Goal: Task Accomplishment & Management: Complete application form

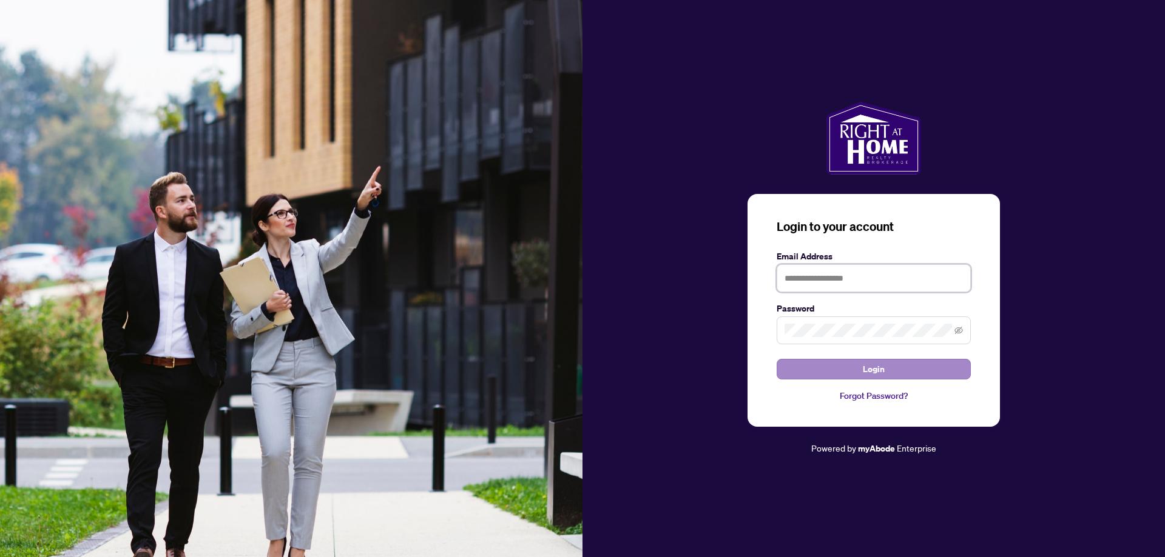
type input "**********"
click at [867, 368] on span "Login" at bounding box center [874, 369] width 22 height 19
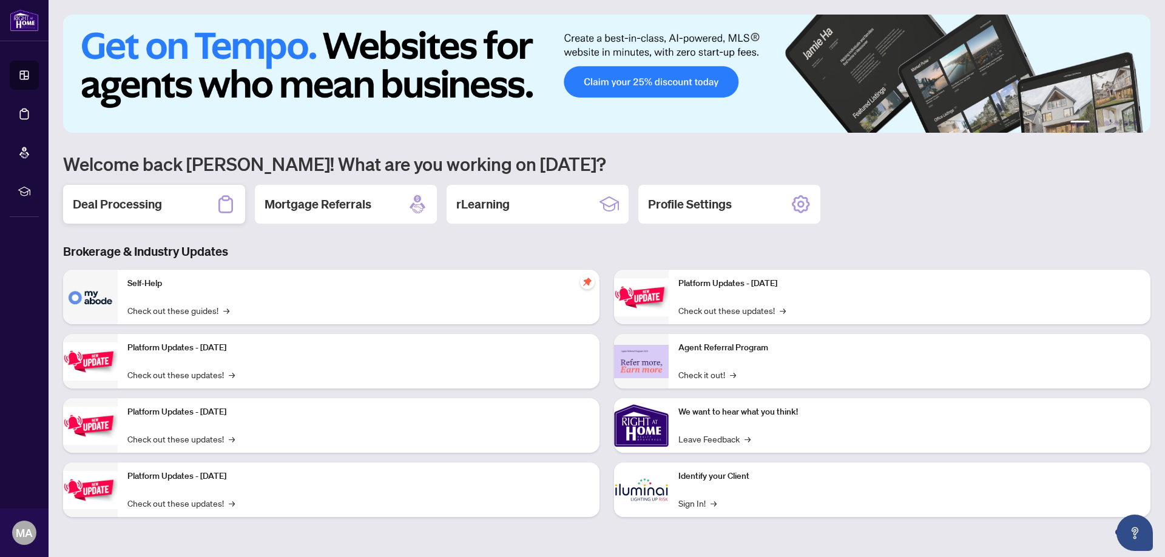
click at [154, 204] on h2 "Deal Processing" at bounding box center [117, 204] width 89 height 17
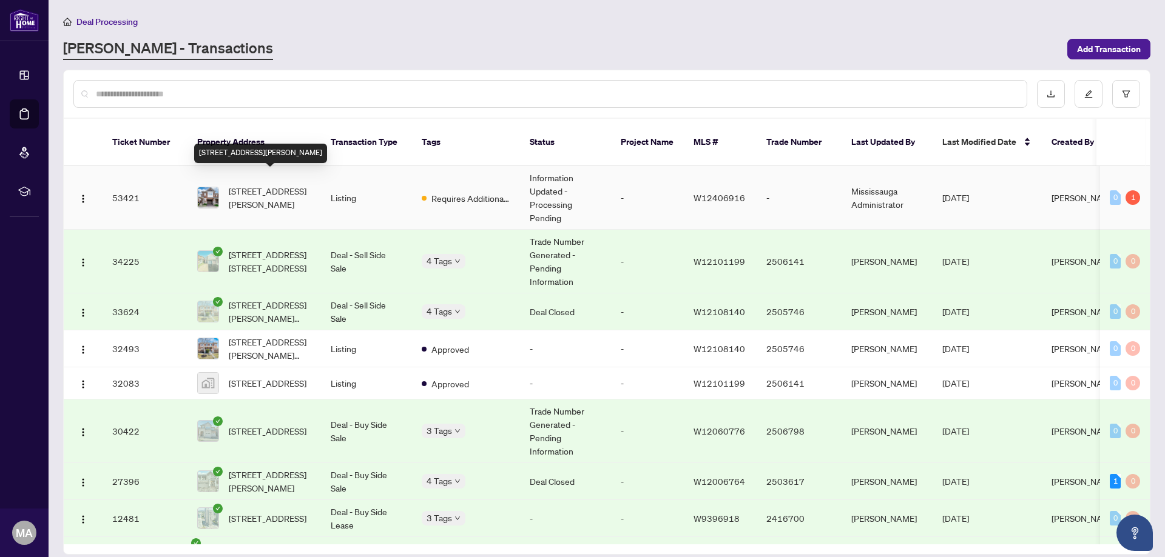
click at [274, 184] on span "531 Bellflower Crt, Milton, Ontario L9E 1W5, Canada" at bounding box center [270, 197] width 82 height 27
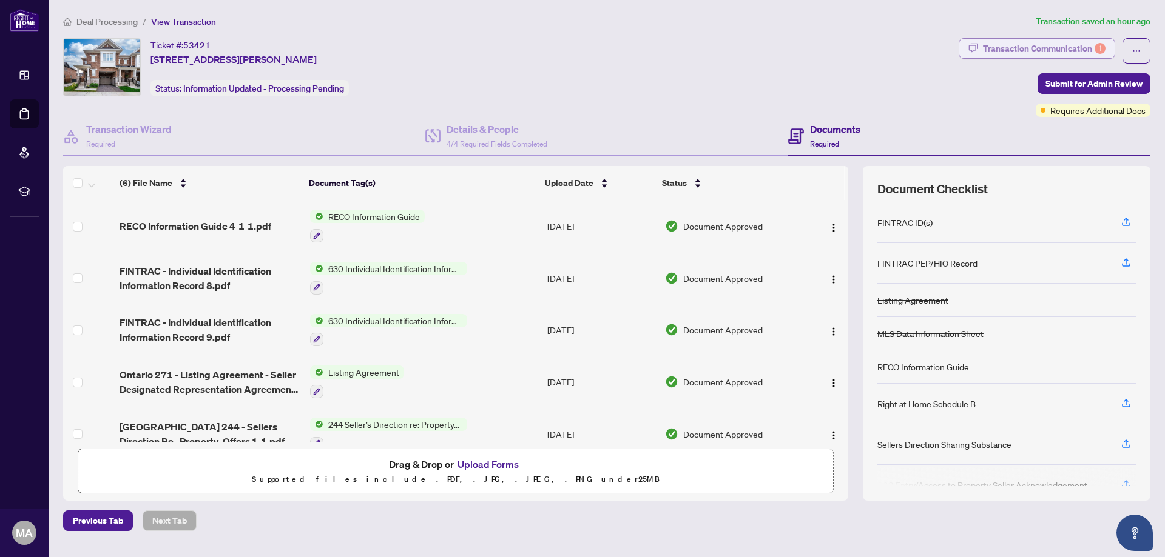
click at [1074, 46] on div "Transaction Communication 1" at bounding box center [1044, 48] width 123 height 19
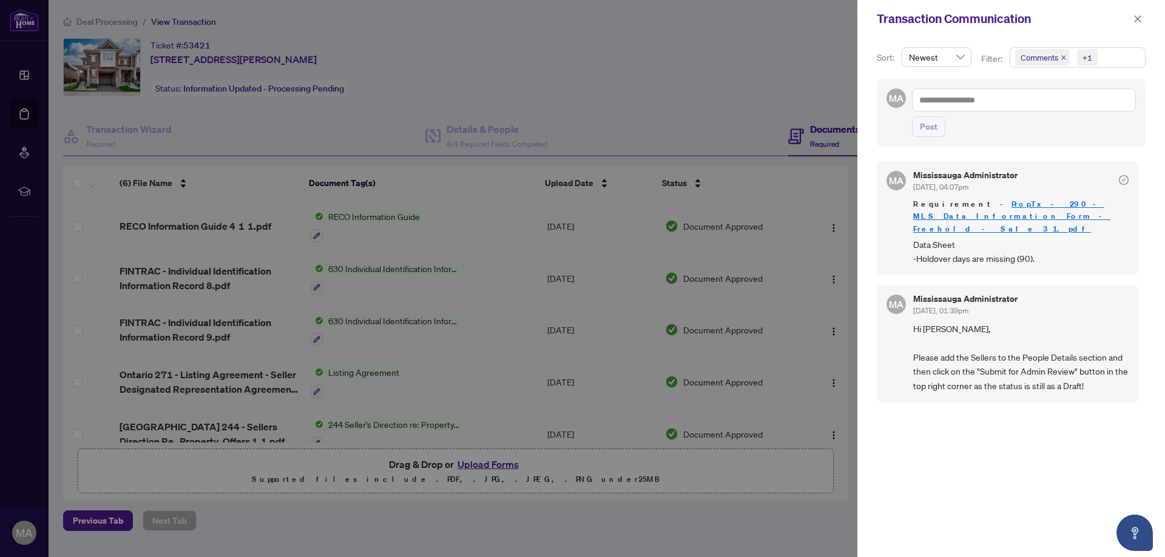
click at [1035, 204] on link "PropTx - 290 - MLS Data Information Form - Freehold - Sale 3 1.pdf" at bounding box center [1011, 216] width 197 height 35
click at [476, 195] on div at bounding box center [582, 278] width 1165 height 557
click at [1137, 18] on icon "close" at bounding box center [1137, 19] width 8 height 8
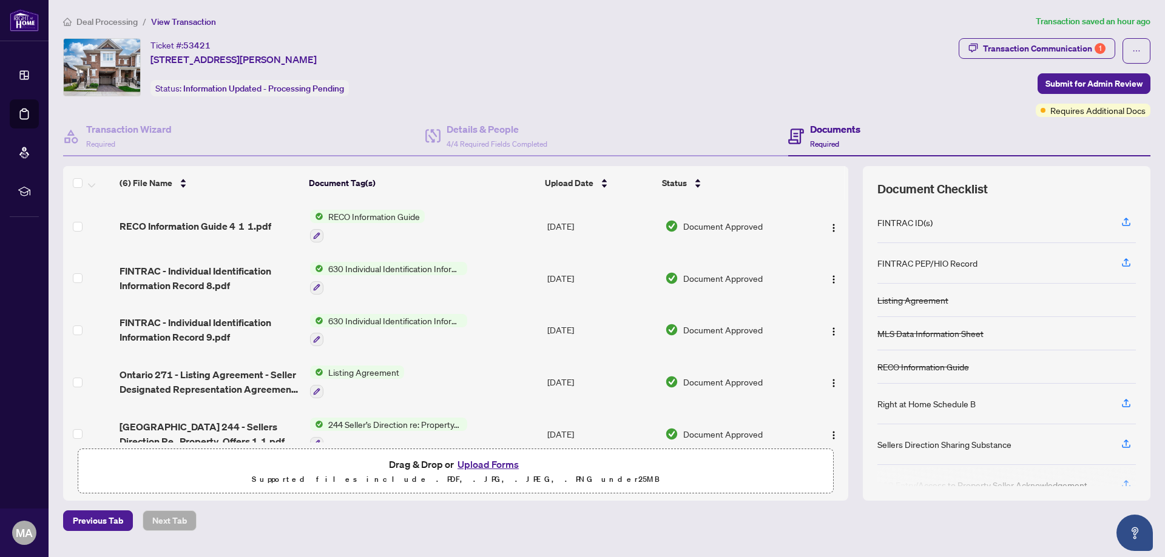
click at [474, 466] on button "Upload Forms" at bounding box center [488, 465] width 69 height 16
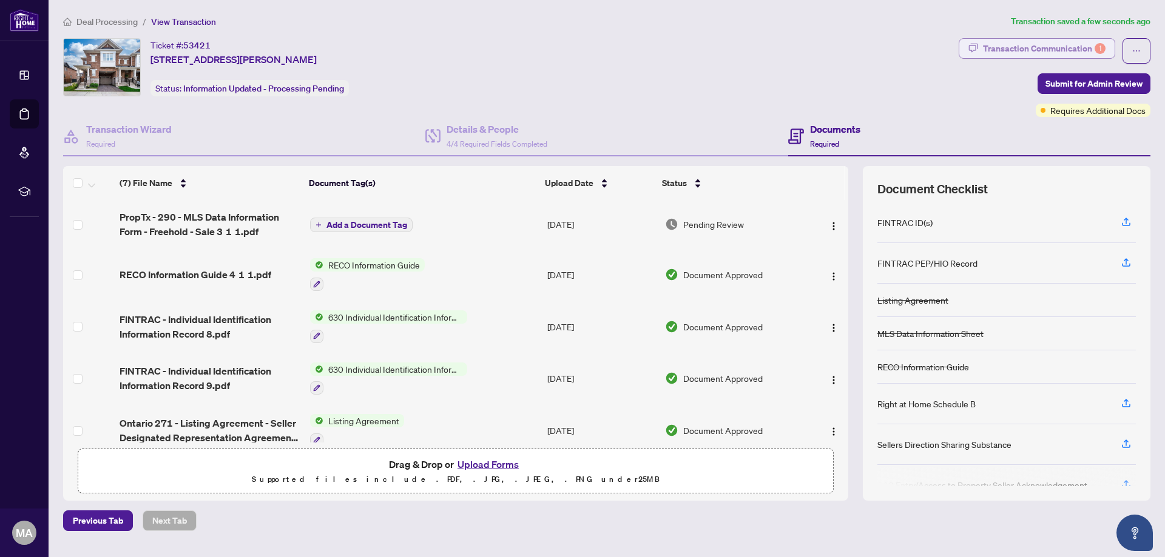
click at [1037, 49] on div "Transaction Communication 1" at bounding box center [1044, 48] width 123 height 19
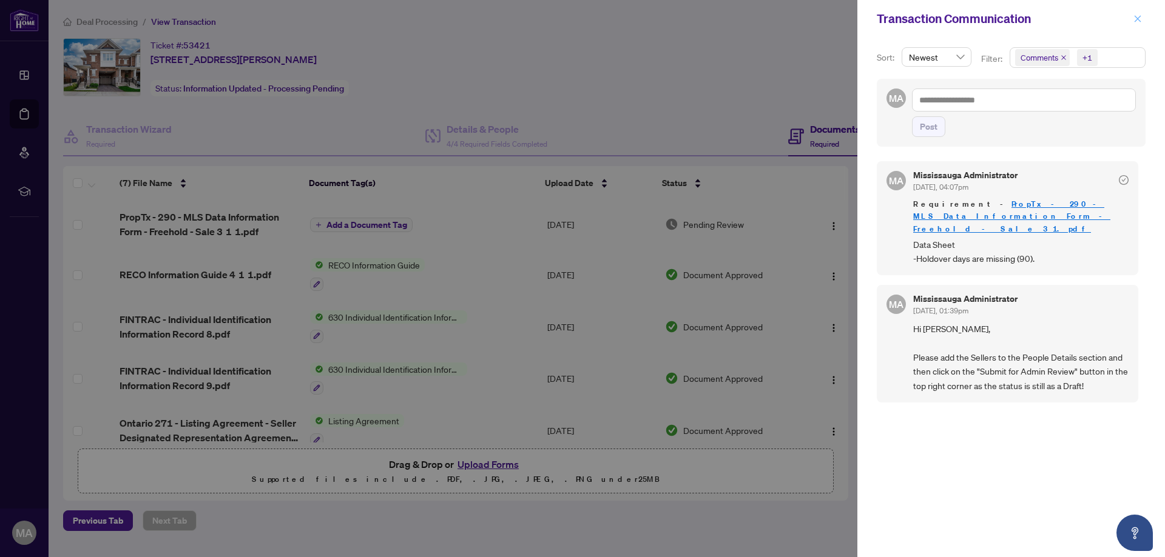
click at [1135, 16] on icon "close" at bounding box center [1137, 19] width 8 height 8
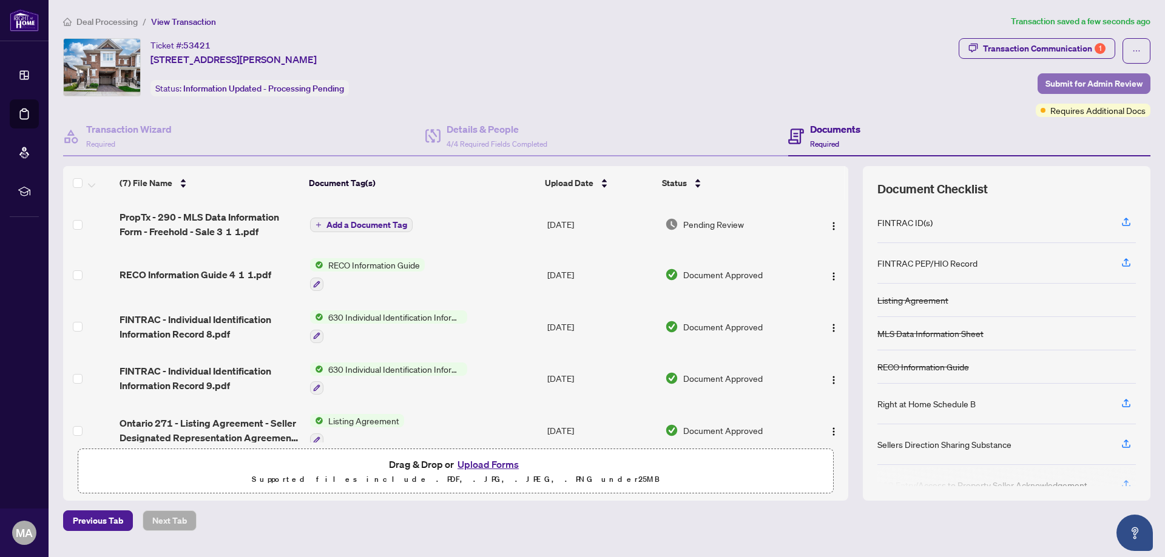
click at [1081, 82] on span "Submit for Admin Review" at bounding box center [1093, 83] width 97 height 19
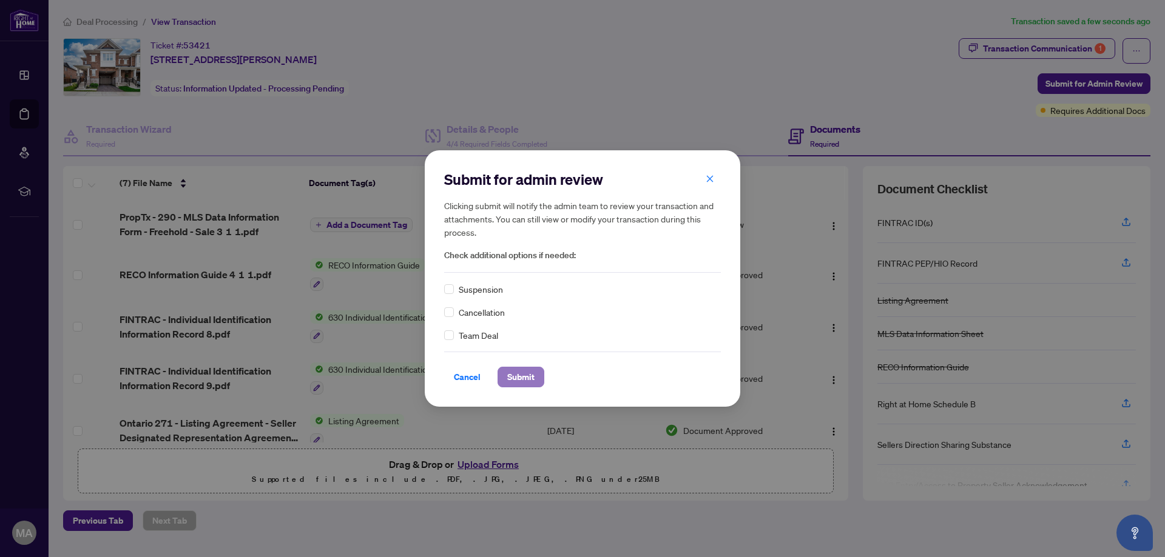
click at [519, 374] on span "Submit" at bounding box center [520, 377] width 27 height 19
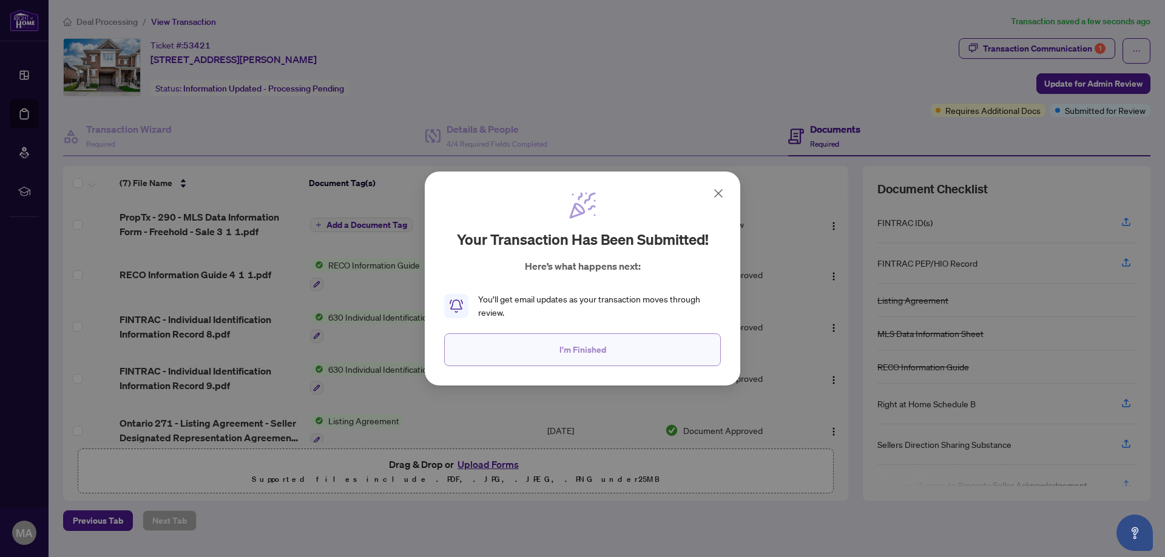
click at [563, 352] on span "I'm Finished" at bounding box center [582, 349] width 47 height 19
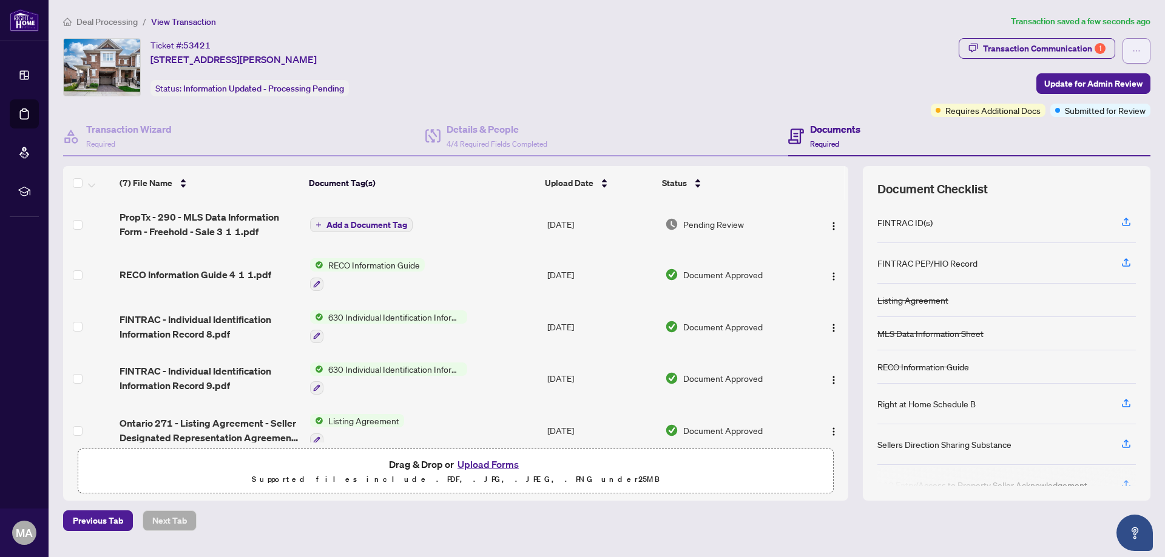
click at [1135, 51] on icon "ellipsis" at bounding box center [1136, 51] width 8 height 8
click at [770, 38] on div "Ticket #: 53421 531 Bellflower Crt, Milton, Ontario L9E 1W5, Canada Status: Inf…" at bounding box center [494, 67] width 863 height 58
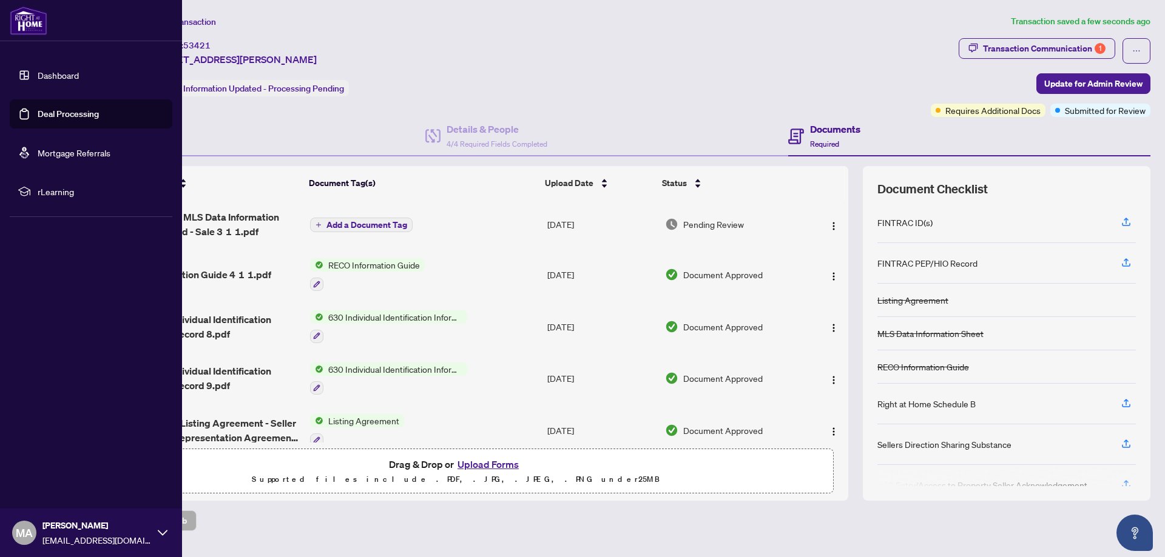
click at [161, 531] on icon at bounding box center [163, 533] width 10 height 10
click at [79, 536] on span "[EMAIL_ADDRESS][DOMAIN_NAME]" at bounding box center [96, 540] width 109 height 13
click at [46, 462] on span "Logout" at bounding box center [48, 460] width 27 height 19
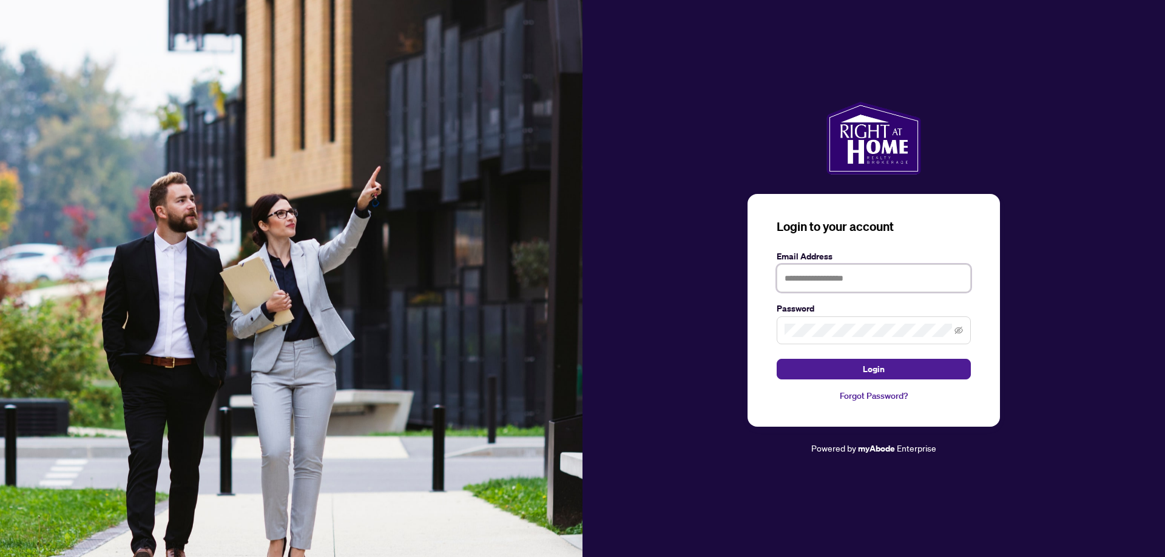
type input "**********"
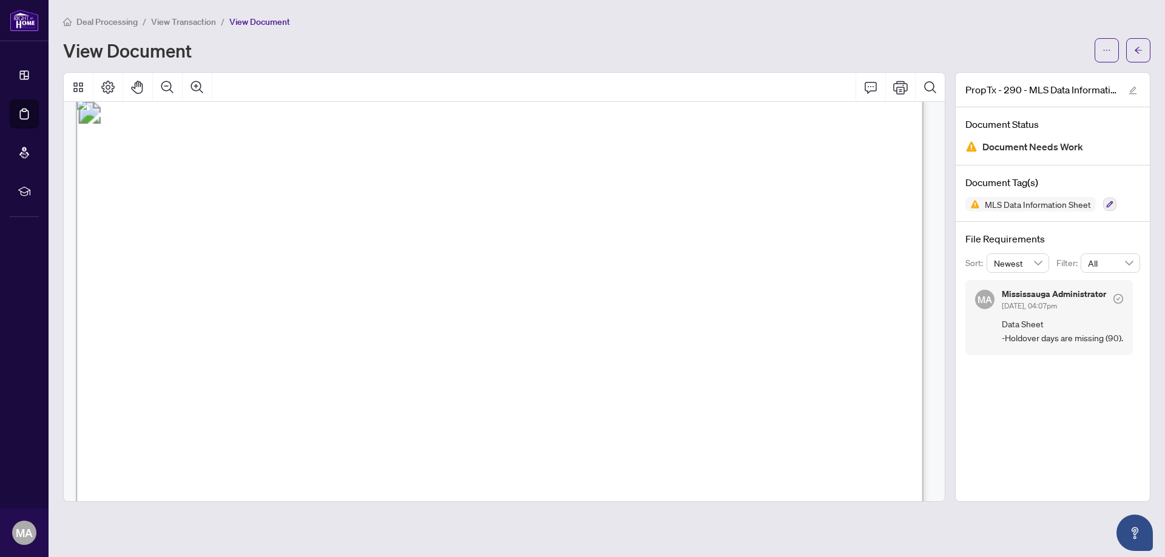
scroll to position [1152, 0]
click at [243, 194] on span "✘" at bounding box center [238, 192] width 8 height 13
click at [1102, 47] on icon "ellipsis" at bounding box center [1106, 50] width 8 height 8
click at [1039, 77] on span "Download" at bounding box center [1063, 76] width 92 height 13
